Goal: Complete application form

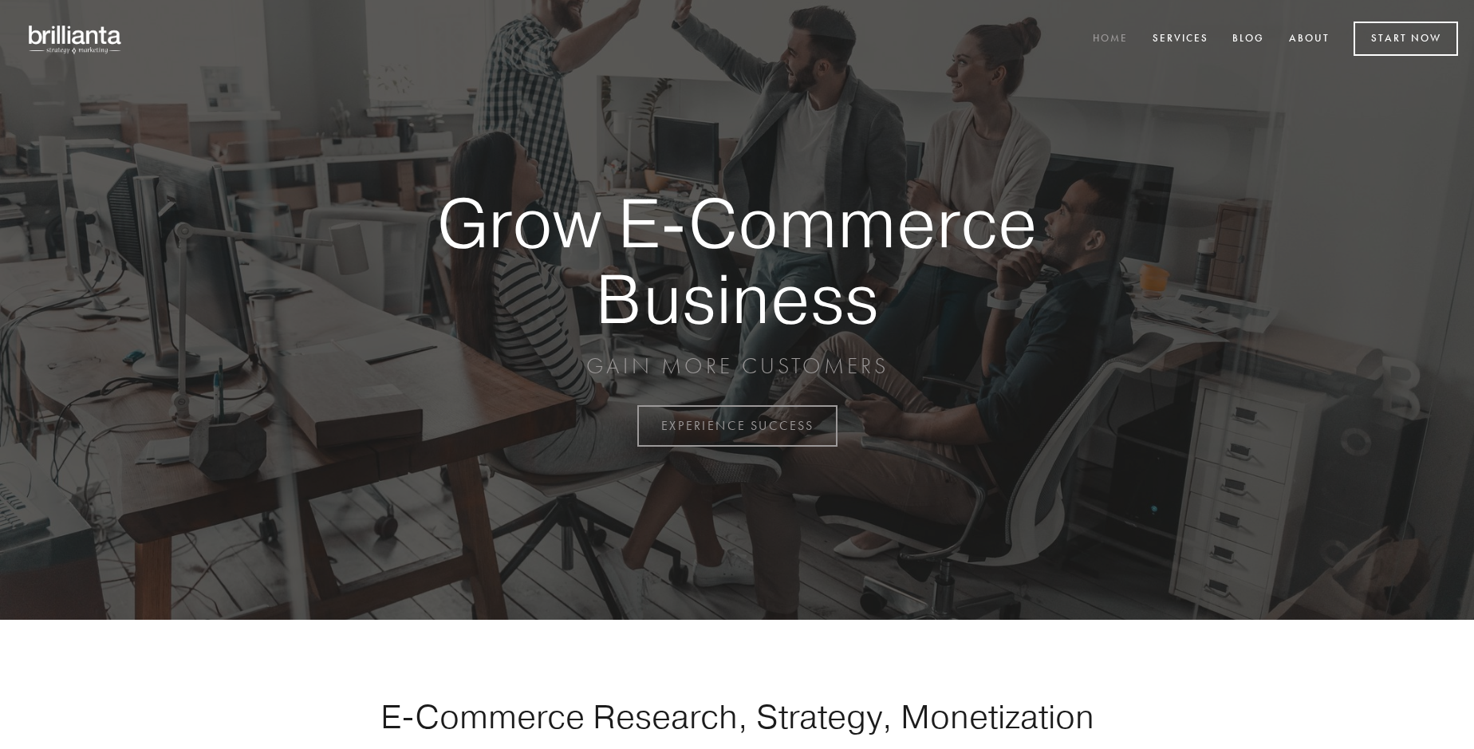
scroll to position [4182, 0]
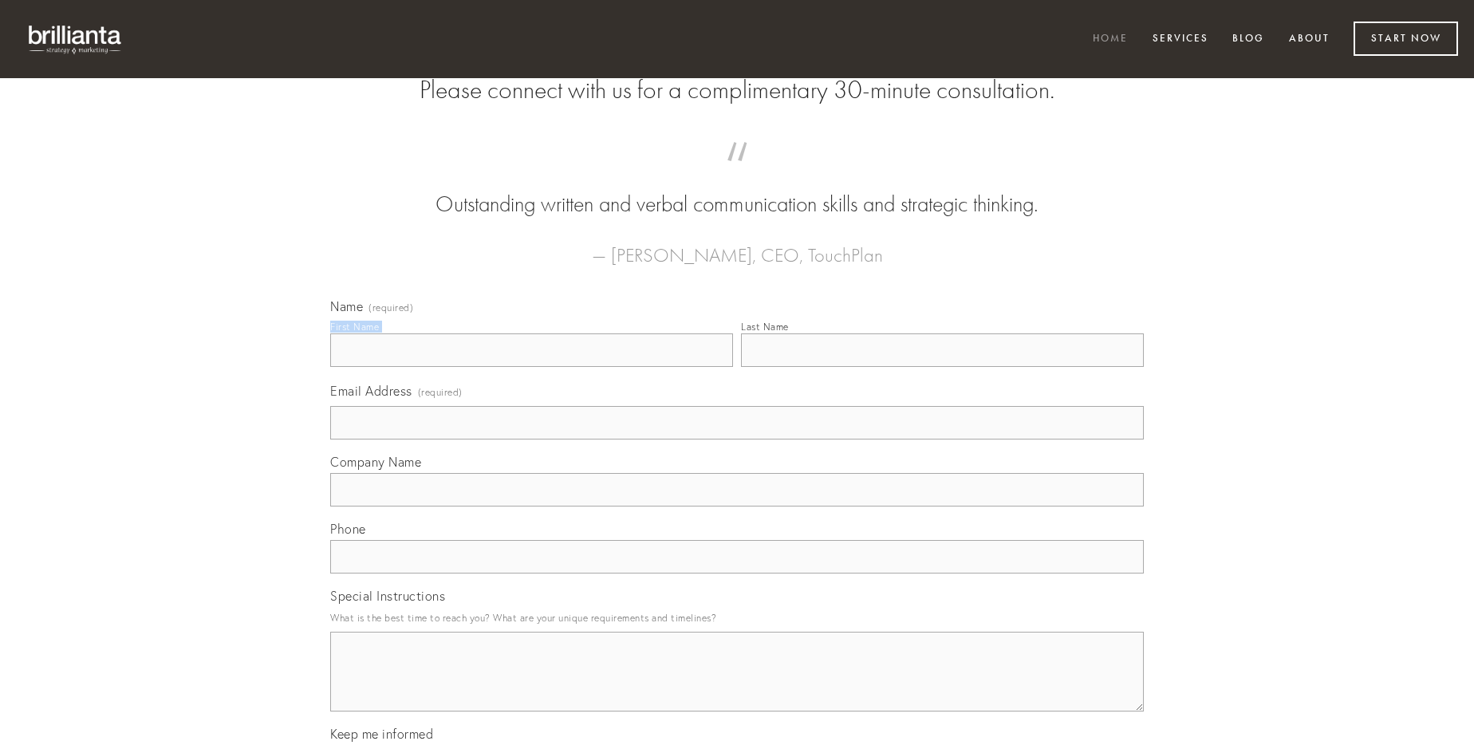
type input "[PERSON_NAME]"
click at [942, 367] on input "Last Name" at bounding box center [942, 350] width 403 height 34
type input "[PERSON_NAME]"
click at [737, 440] on input "Email Address (required)" at bounding box center [737, 423] width 814 height 34
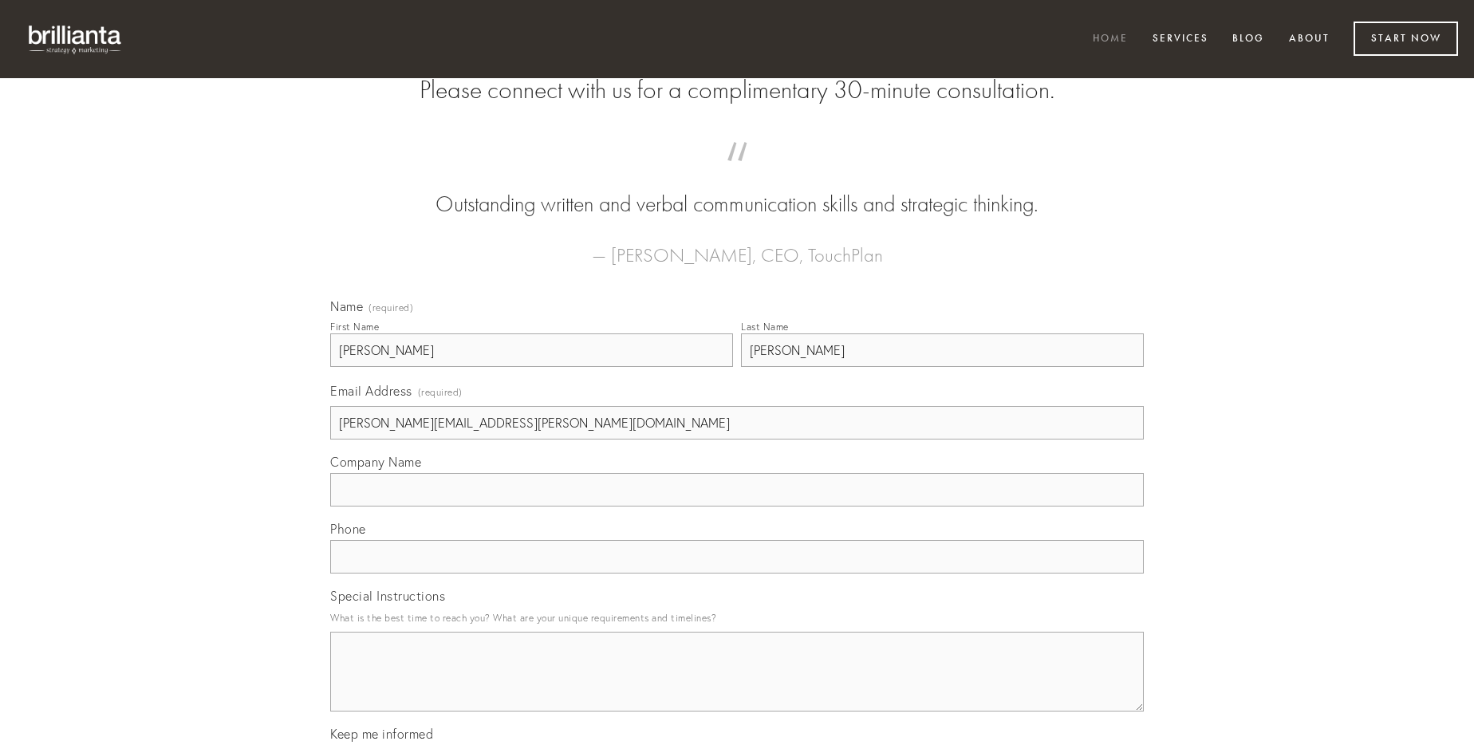
type input "[PERSON_NAME][EMAIL_ADDRESS][PERSON_NAME][DOMAIN_NAME]"
click at [737, 507] on input "Company Name" at bounding box center [737, 490] width 814 height 34
type input "chirographum"
click at [737, 574] on input "text" at bounding box center [737, 557] width 814 height 34
click at [737, 686] on textarea "Special Instructions" at bounding box center [737, 672] width 814 height 80
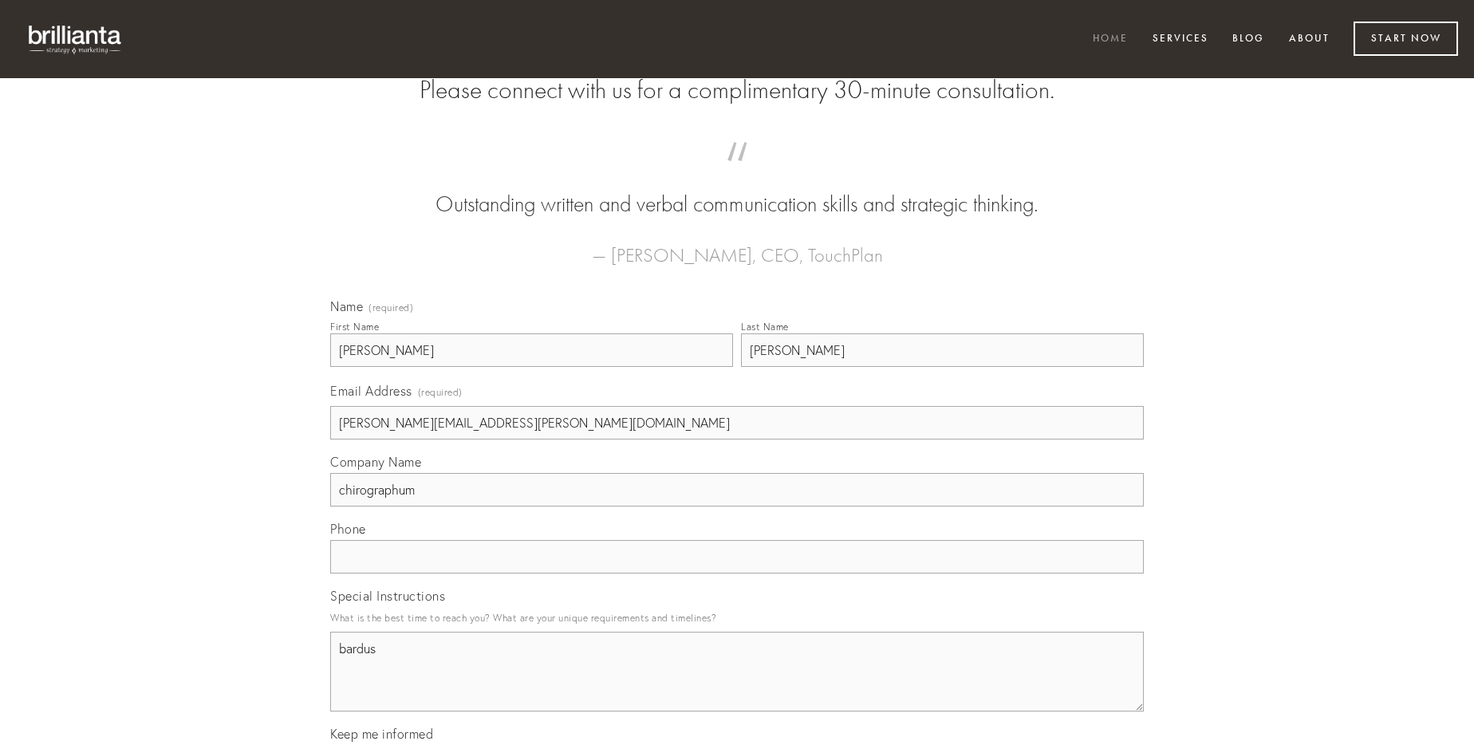
type textarea "bardus"
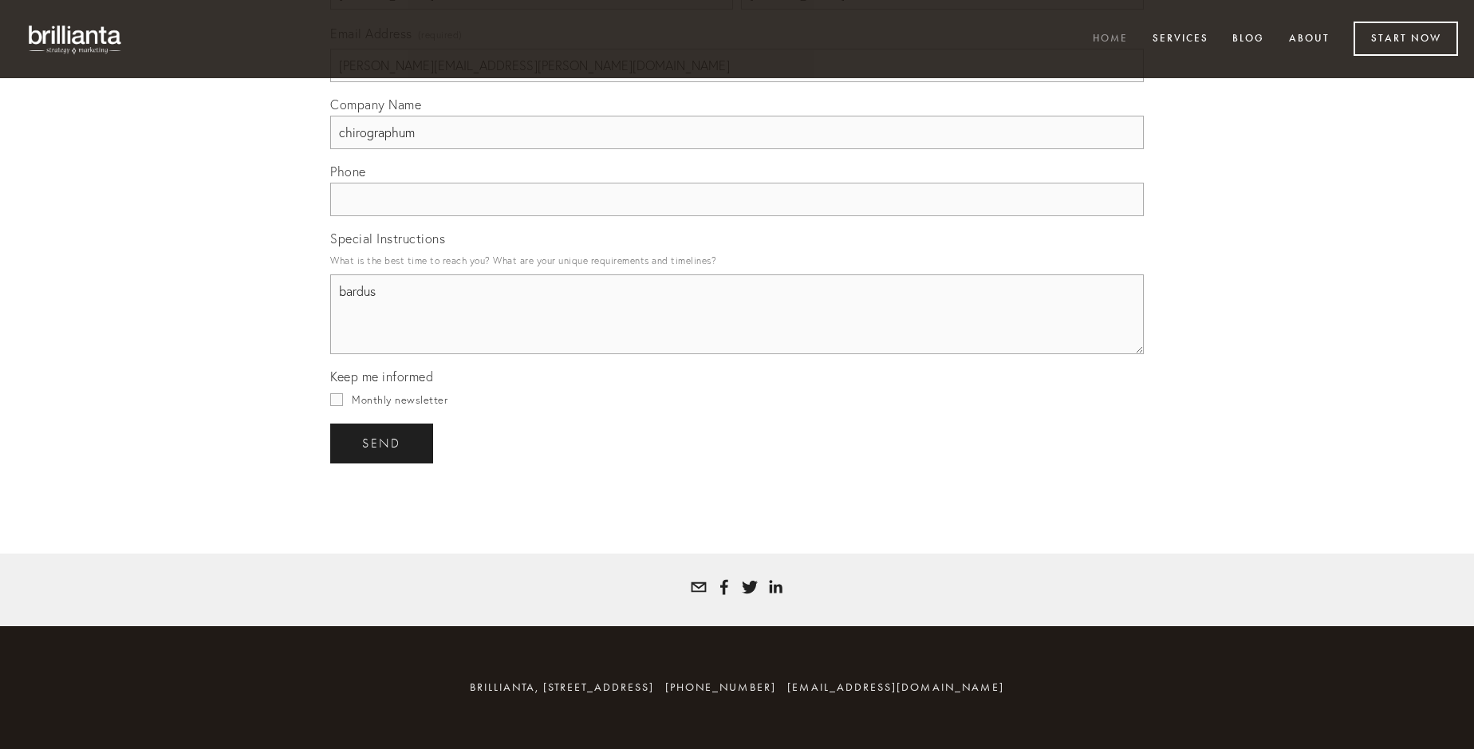
click at [383, 443] on span "send" at bounding box center [381, 443] width 39 height 14
